Goal: Download file/media

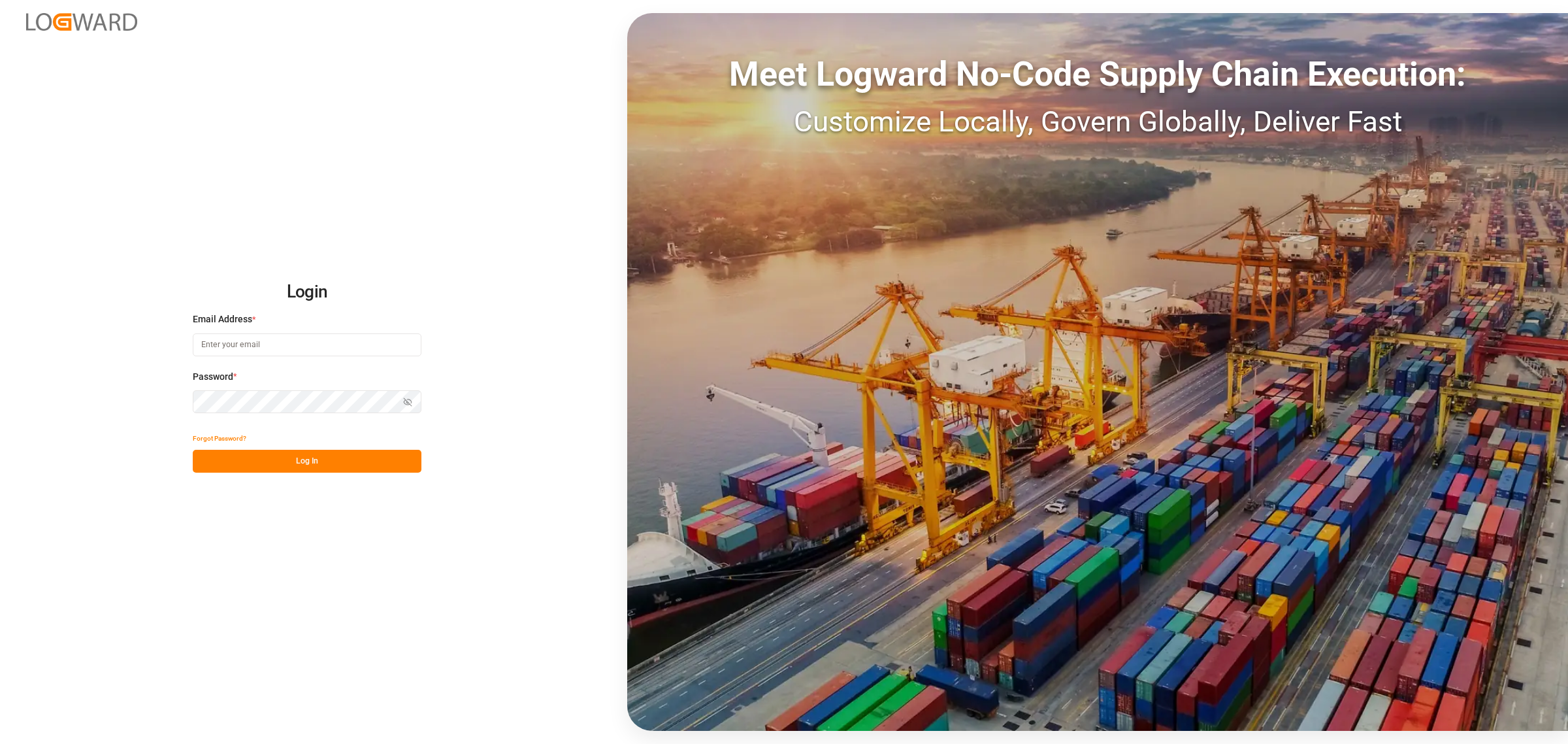
type input "[PERSON_NAME][EMAIL_ADDRESS][DOMAIN_NAME]"
click at [327, 459] on button "Log In" at bounding box center [306, 461] width 229 height 23
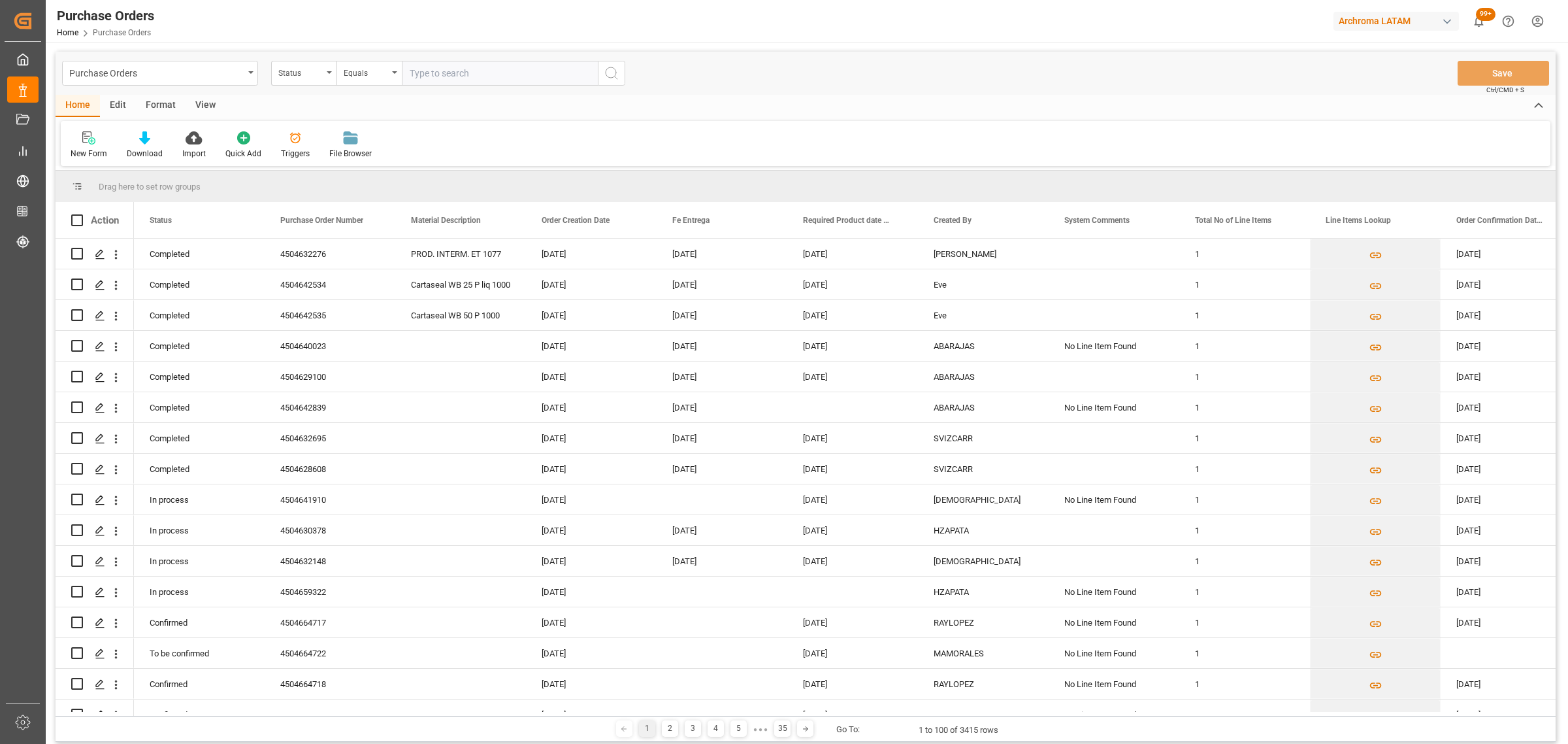
click at [136, 60] on div "Purchase Orders Status Equals Save Ctrl/CMD + S" at bounding box center [806, 73] width 1500 height 43
click at [142, 66] on div "Purchase Orders" at bounding box center [156, 72] width 174 height 16
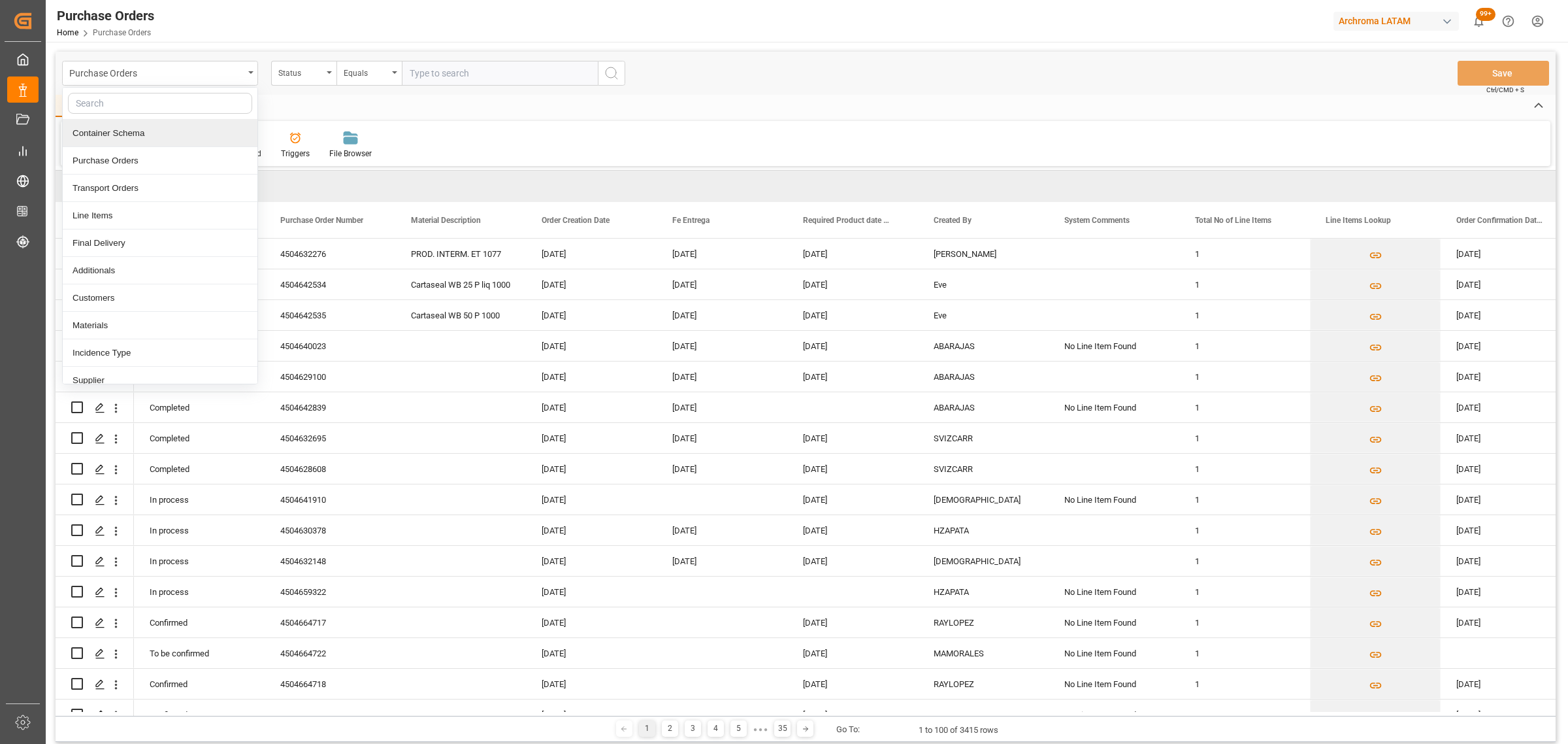
drag, startPoint x: 486, startPoint y: 126, endPoint x: 405, endPoint y: 126, distance: 81.0
click at [486, 126] on div "New Form Download Import Quick Add Triggers File Browser" at bounding box center [805, 143] width 1489 height 45
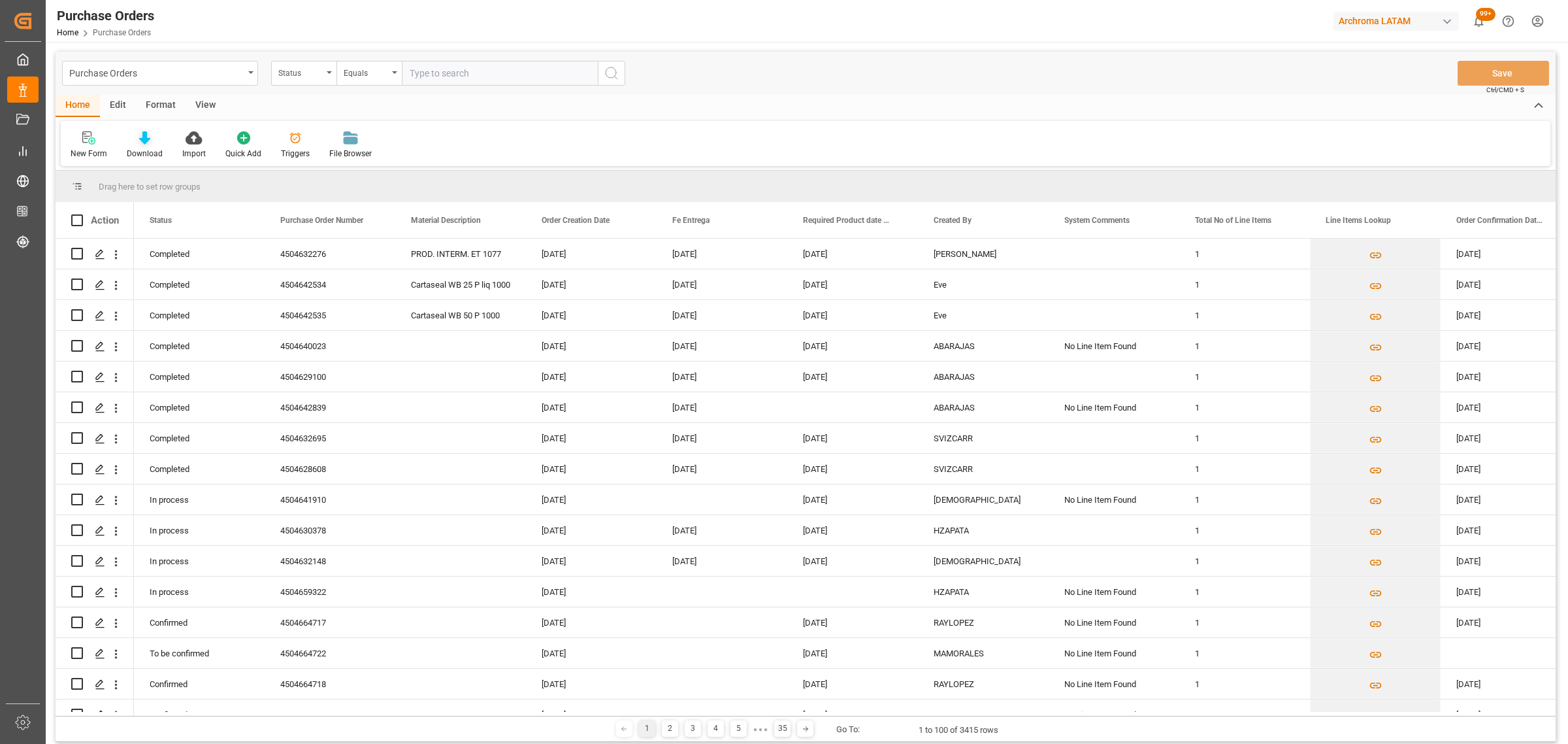
click at [152, 140] on div at bounding box center [145, 137] width 36 height 14
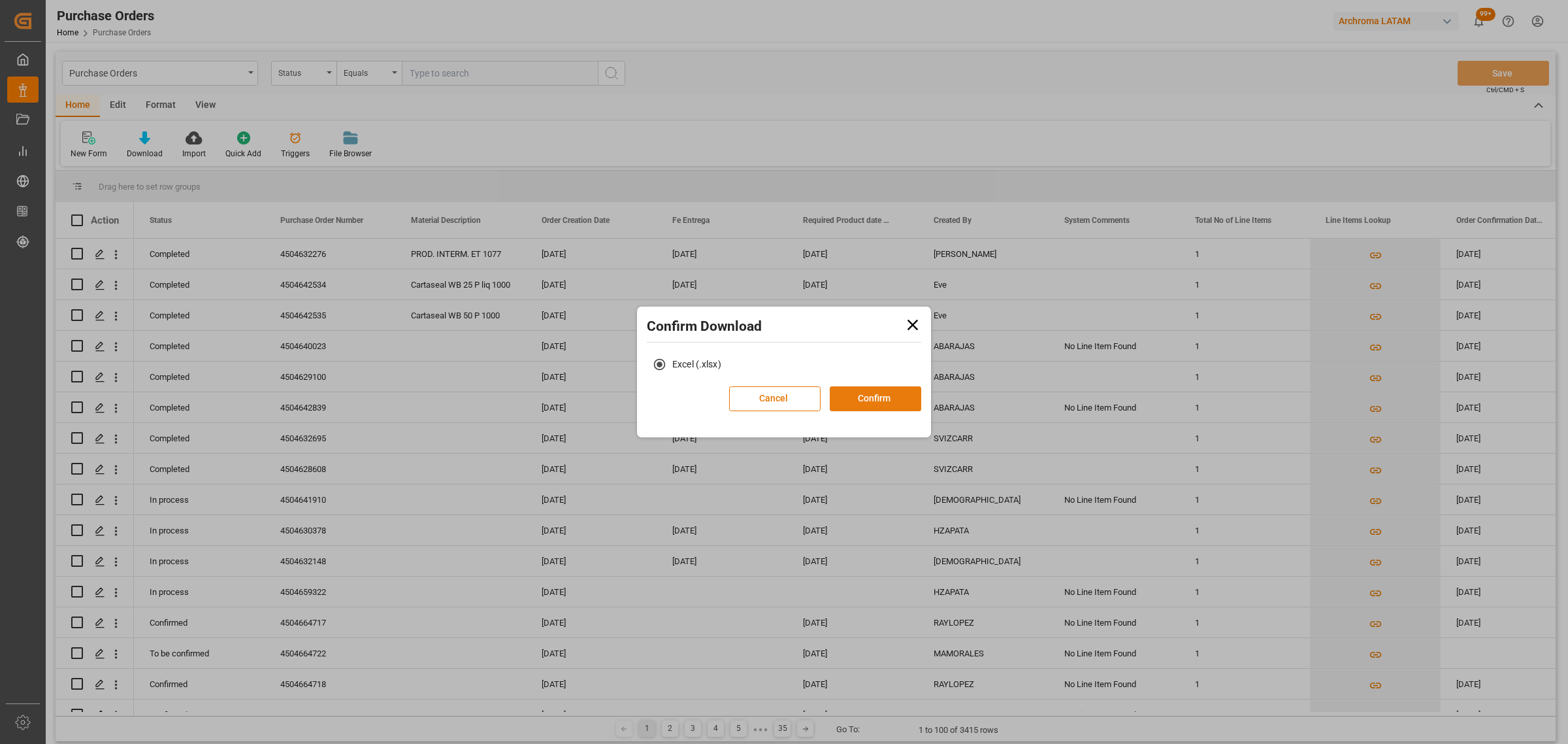
click at [883, 406] on button "Confirm" at bounding box center [875, 399] width 91 height 25
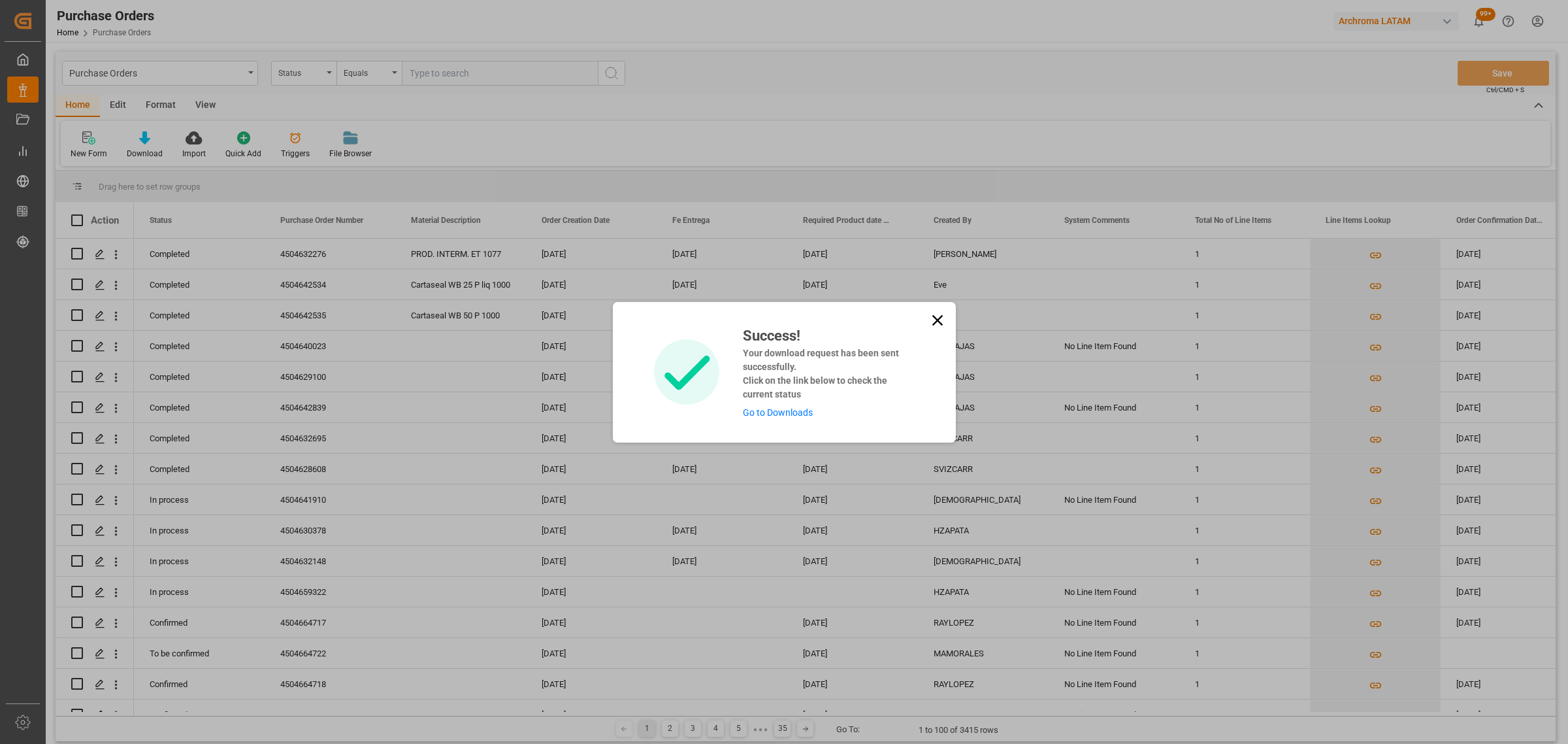
click at [796, 410] on link "Go to Downloads" at bounding box center [777, 412] width 70 height 10
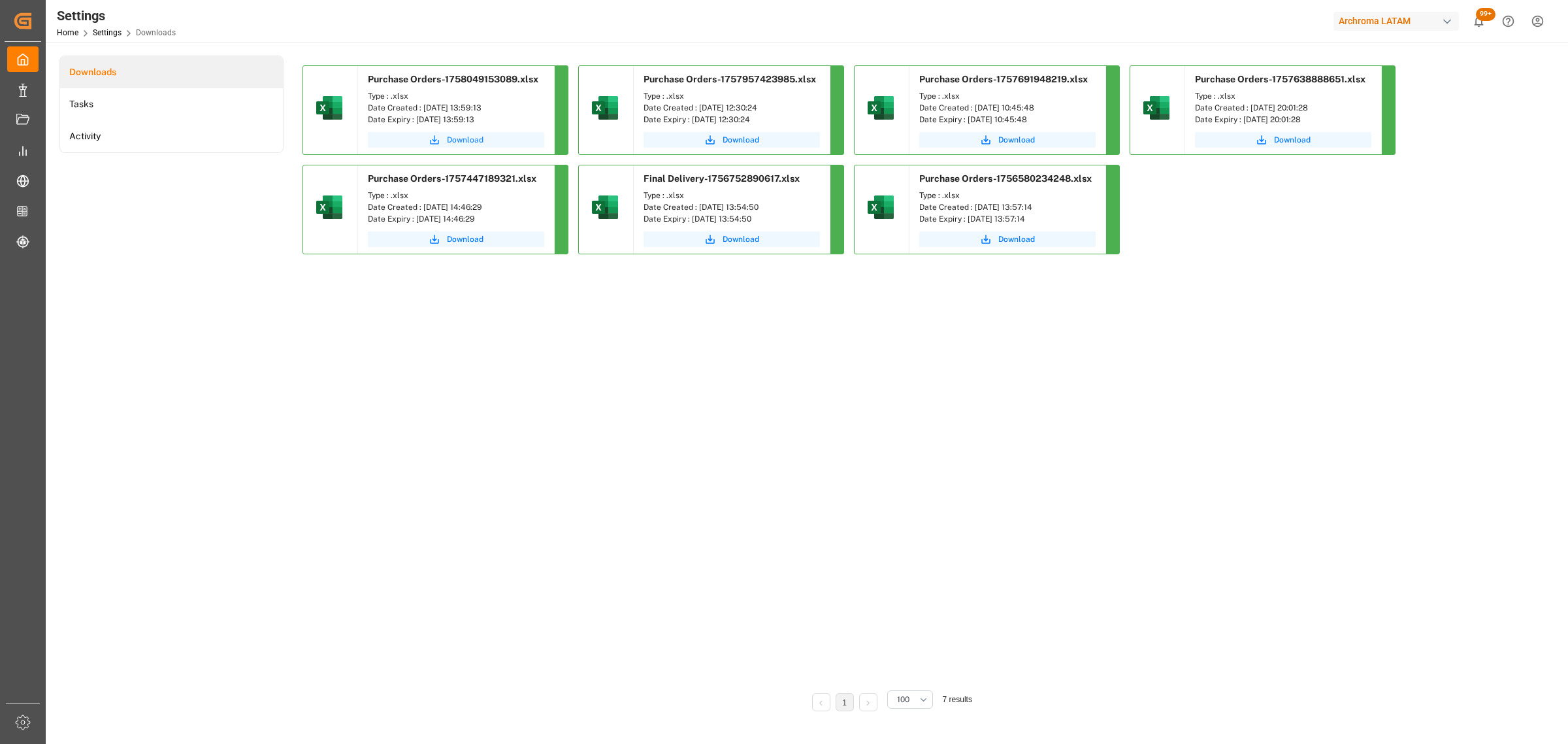
click at [464, 143] on span "Download" at bounding box center [465, 140] width 37 height 12
